Goal: Task Accomplishment & Management: Manage account settings

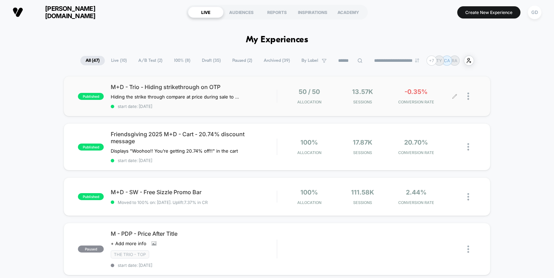
click at [466, 97] on div at bounding box center [464, 96] width 21 height 16
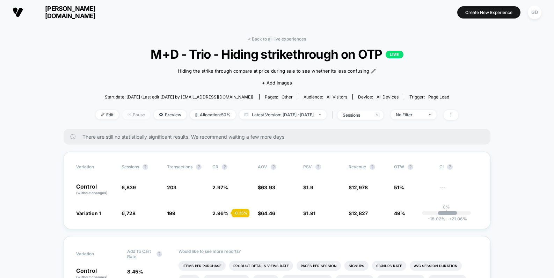
click at [125, 111] on span "Pause" at bounding box center [136, 114] width 28 height 9
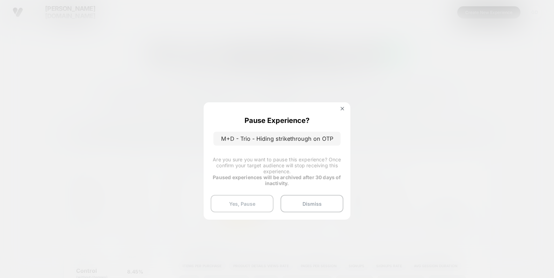
click at [260, 203] on button "Yes, Pause" at bounding box center [241, 203] width 63 height 17
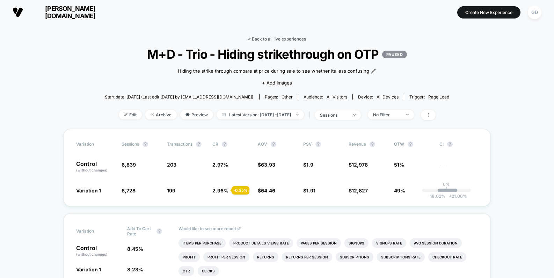
click at [289, 38] on link "< Back to all live experiences" at bounding box center [277, 38] width 58 height 5
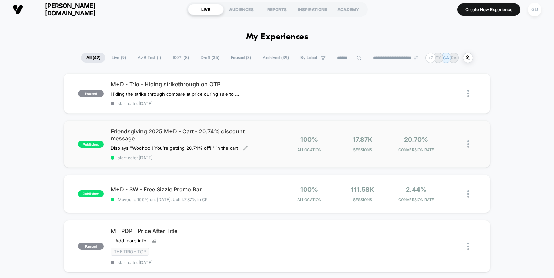
scroll to position [4, 0]
